Goal: Find specific page/section: Find specific page/section

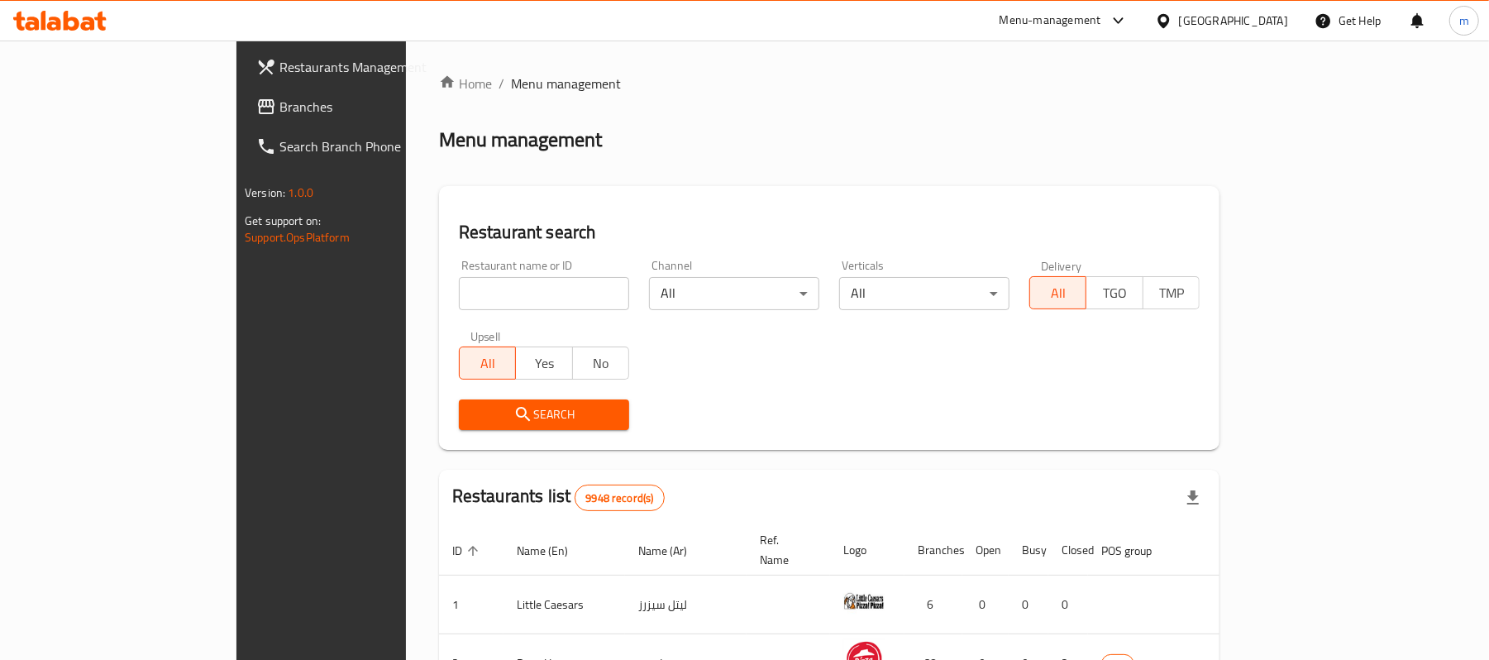
click at [1271, 26] on div "[GEOGRAPHIC_DATA]" at bounding box center [1233, 21] width 109 height 18
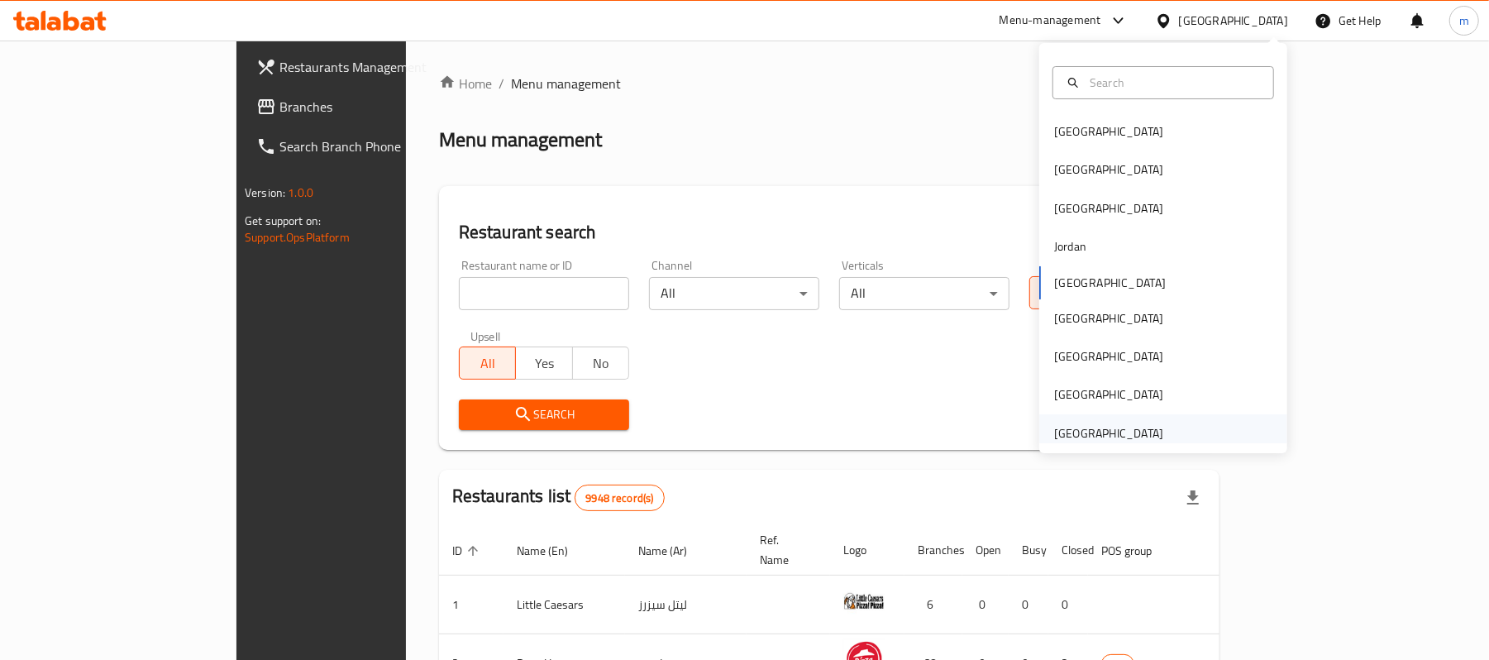
click at [1111, 430] on div "[GEOGRAPHIC_DATA]" at bounding box center [1108, 433] width 109 height 18
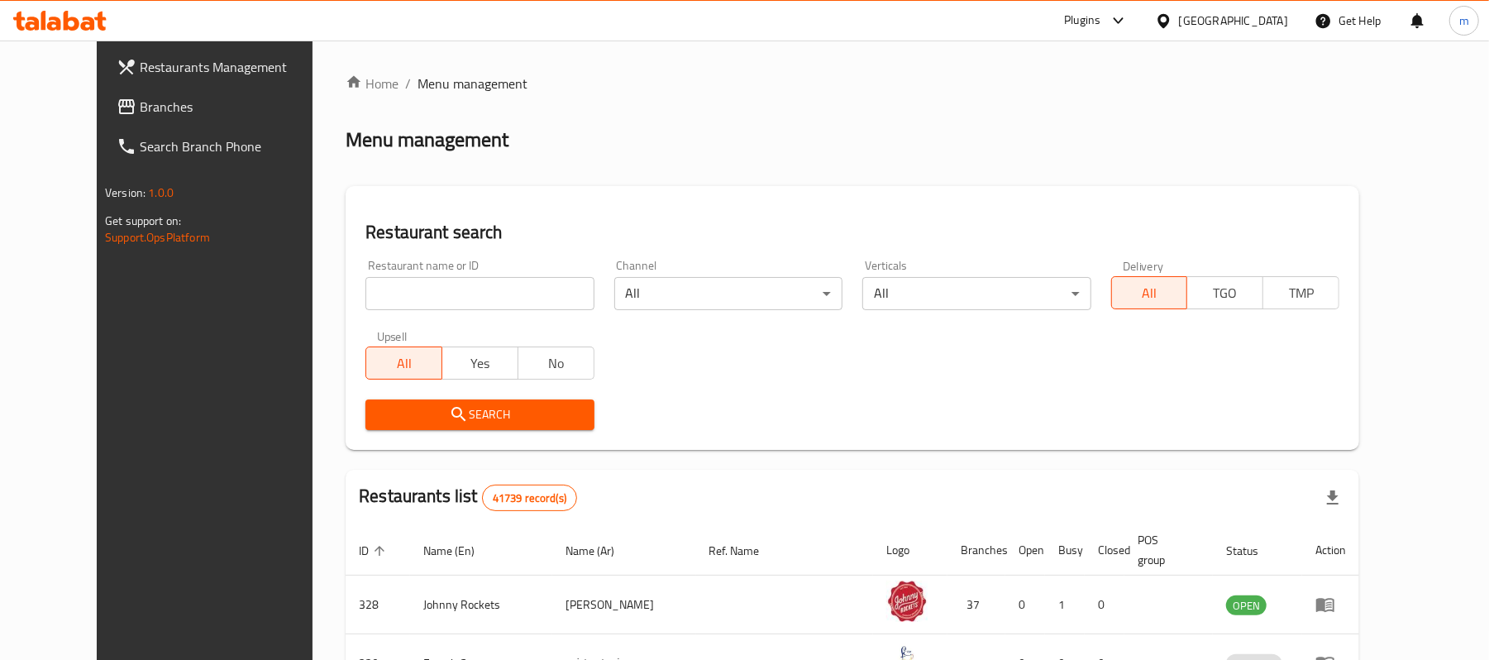
click at [140, 114] on span "Branches" at bounding box center [236, 107] width 193 height 20
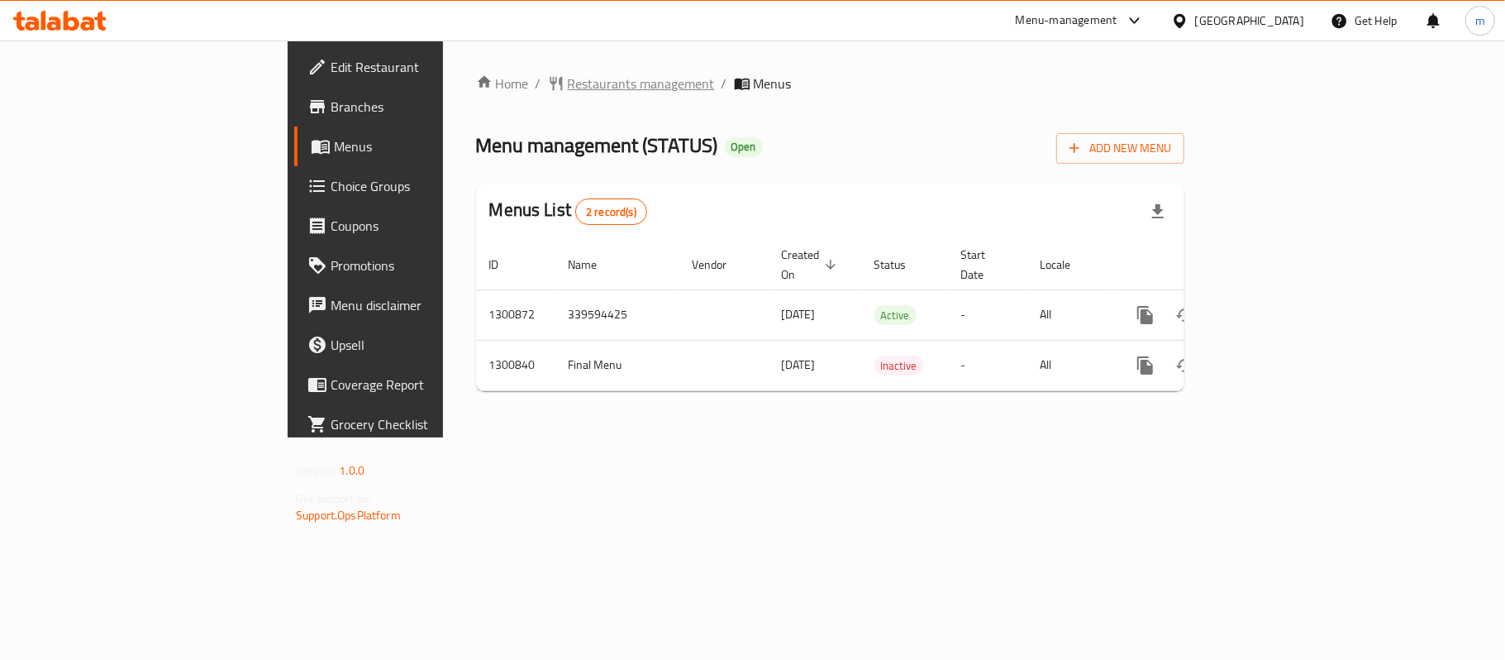
click at [568, 79] on span "Restaurants management" at bounding box center [641, 84] width 147 height 20
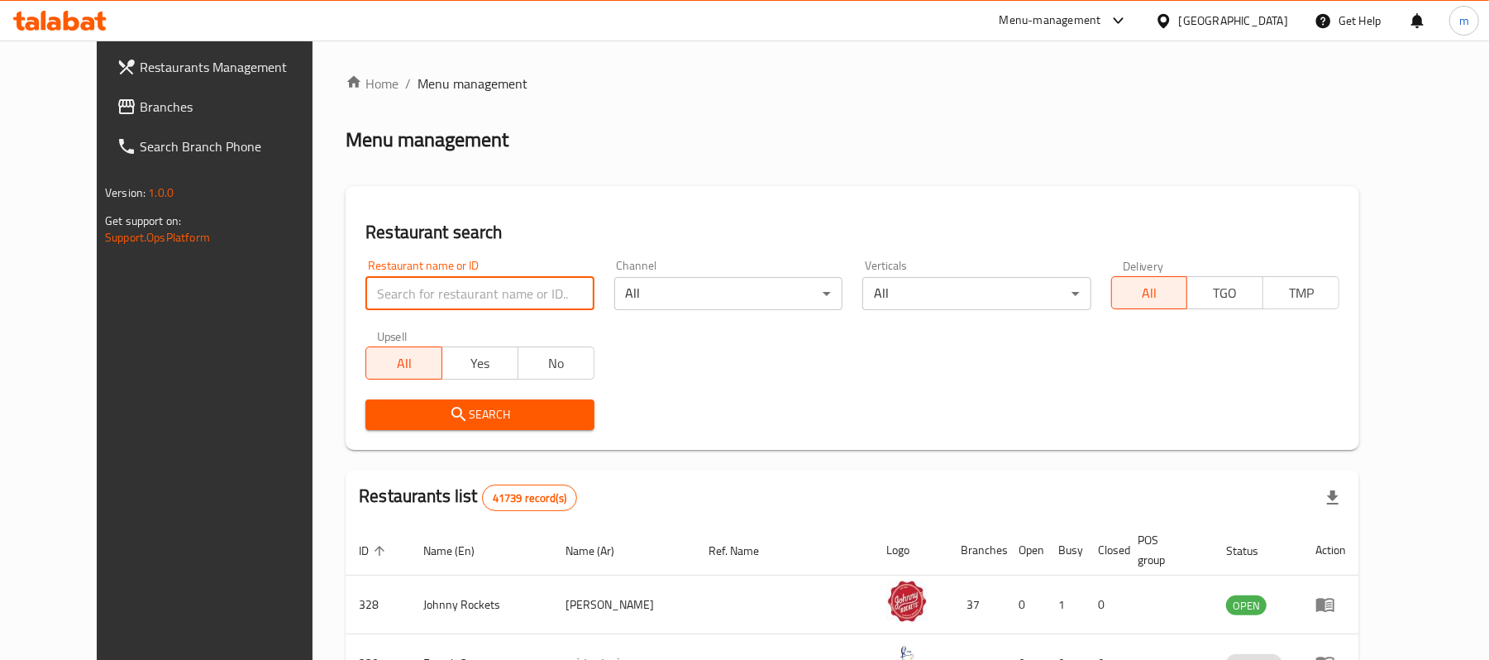
click at [401, 292] on input "search" at bounding box center [479, 293] width 228 height 33
paste input "701812"
type input "701812"
click at [451, 417] on icon "submit" at bounding box center [458, 414] width 14 height 14
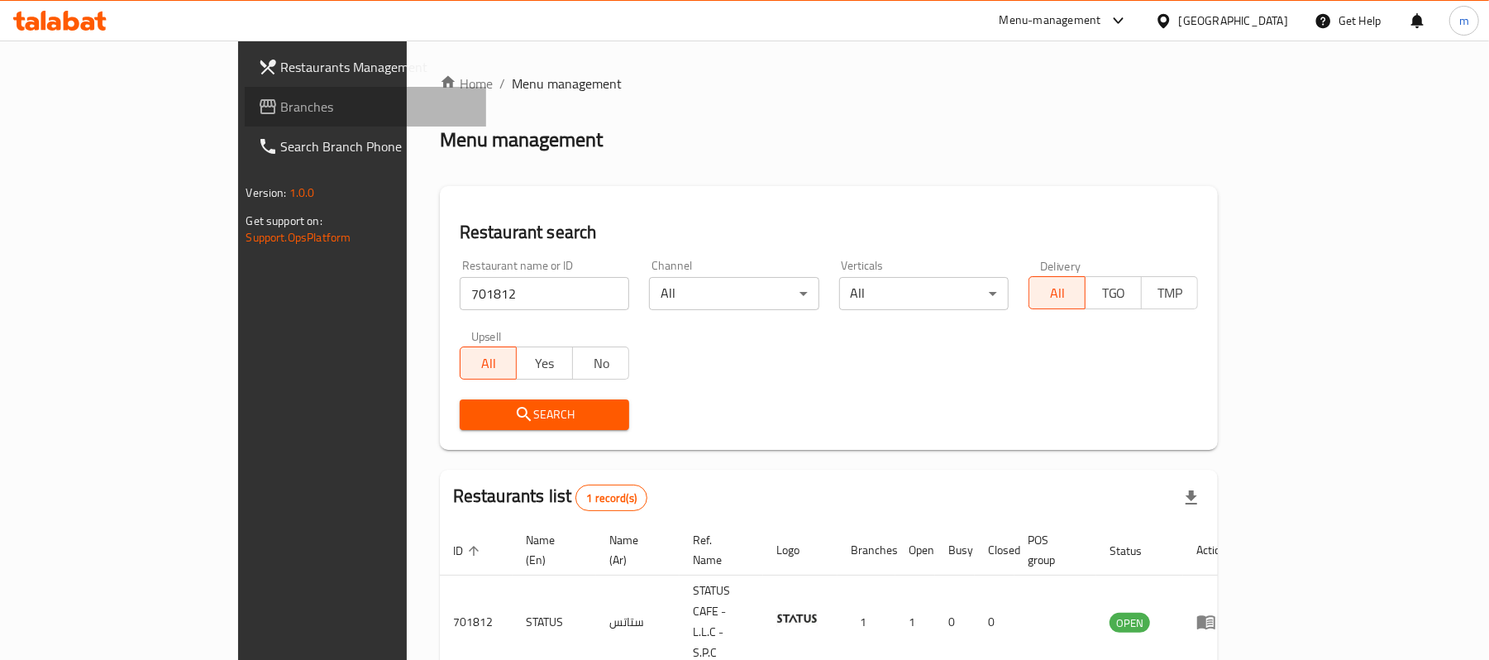
click at [281, 100] on span "Branches" at bounding box center [377, 107] width 193 height 20
